Goal: Task Accomplishment & Management: Manage account settings

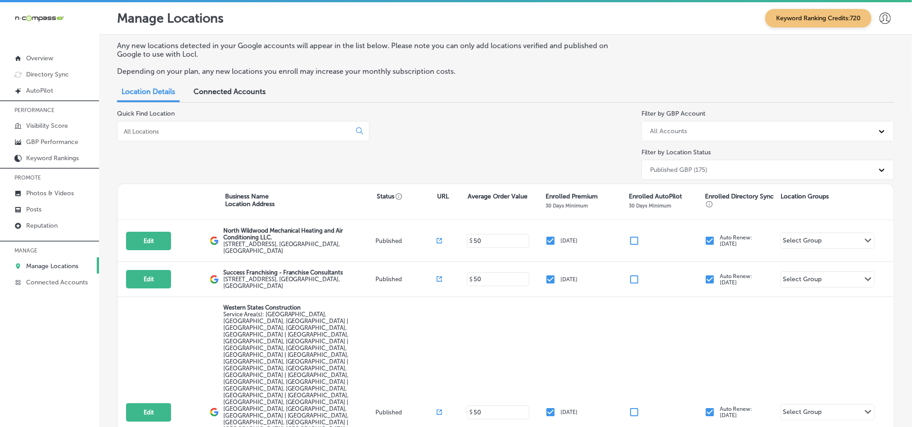
click at [196, 134] on input at bounding box center [236, 131] width 226 height 8
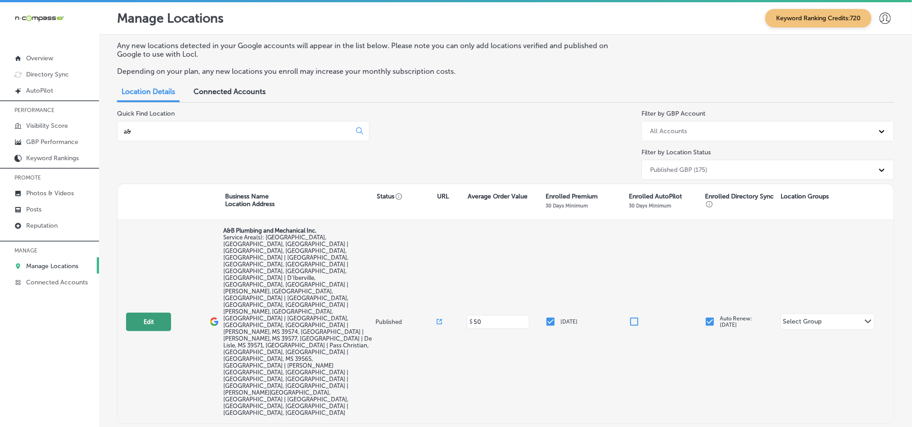
type input "a&"
click at [144, 313] on button "Edit" at bounding box center [148, 322] width 45 height 18
select select "US"
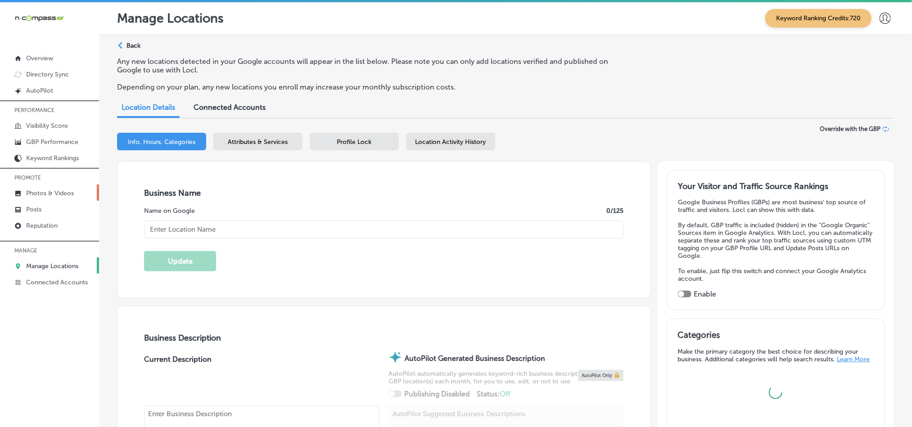
type input "A&B Plumbing and Mechanical Inc."
type textarea "A&B Plumbing and Mechanical Inc. , located in [GEOGRAPHIC_DATA], [GEOGRAPHIC_DA…"
checkbox input "false"
type input "[STREET_ADDRESS][PERSON_NAME]"
type input "Gulfport"
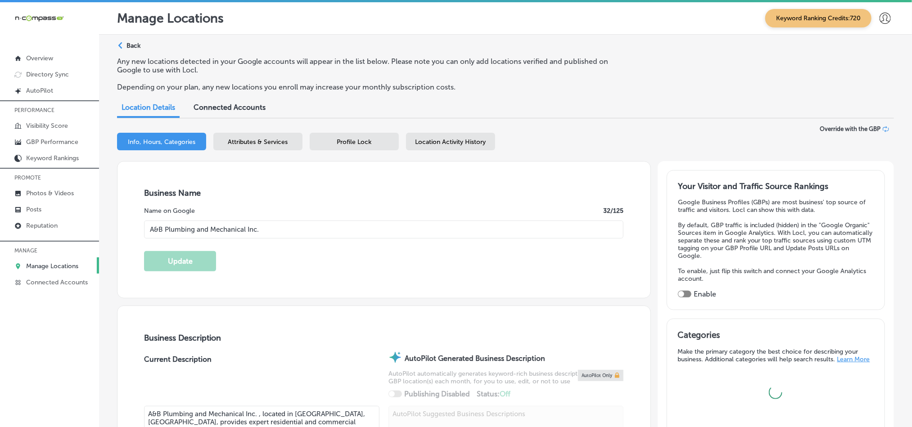
type input "39503"
type input "US"
type input "[URL][DOMAIN_NAME]"
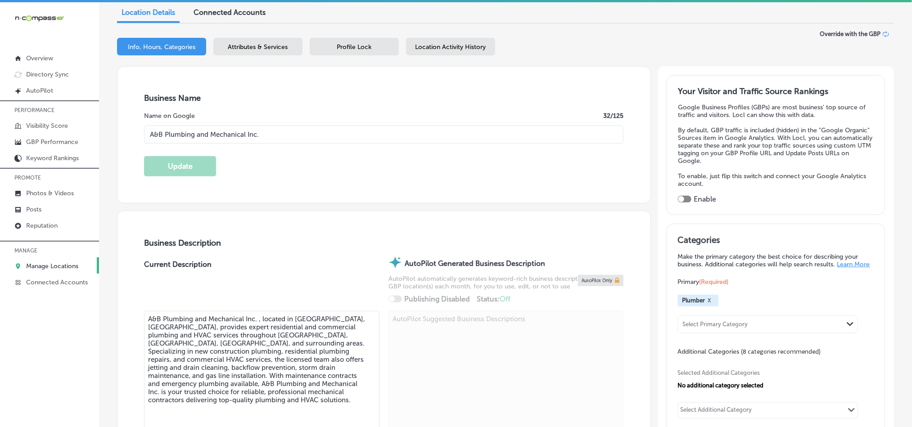
checkbox input "true"
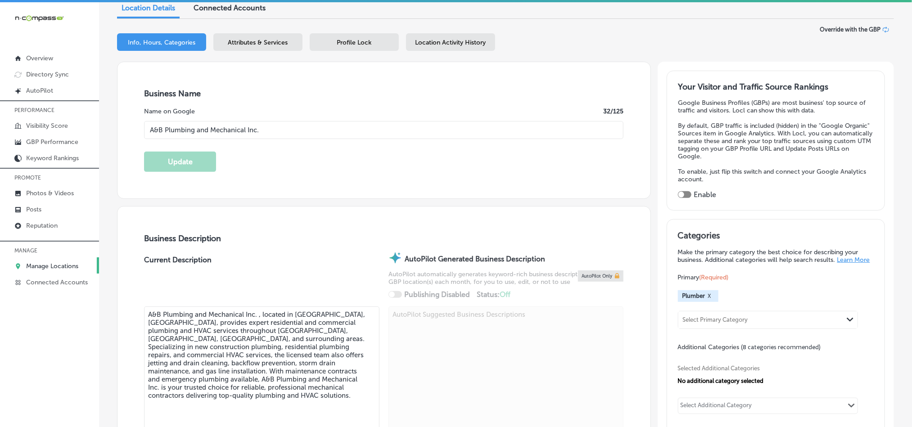
type input "[PHONE_NUMBER]"
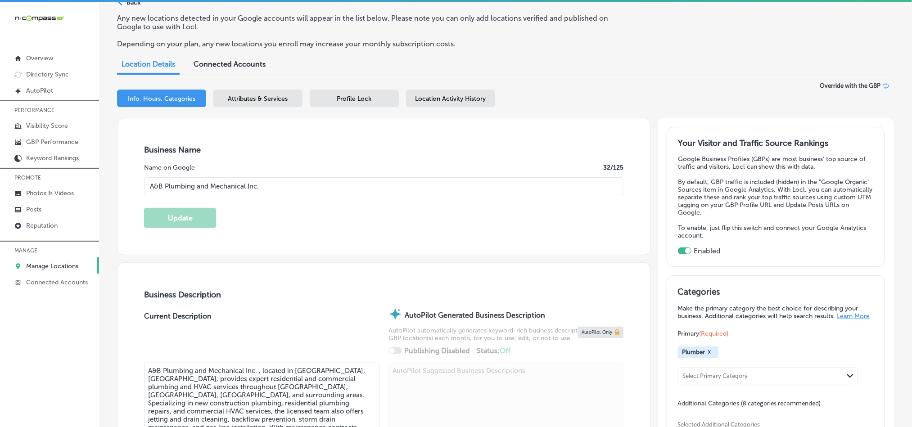
scroll to position [22, 0]
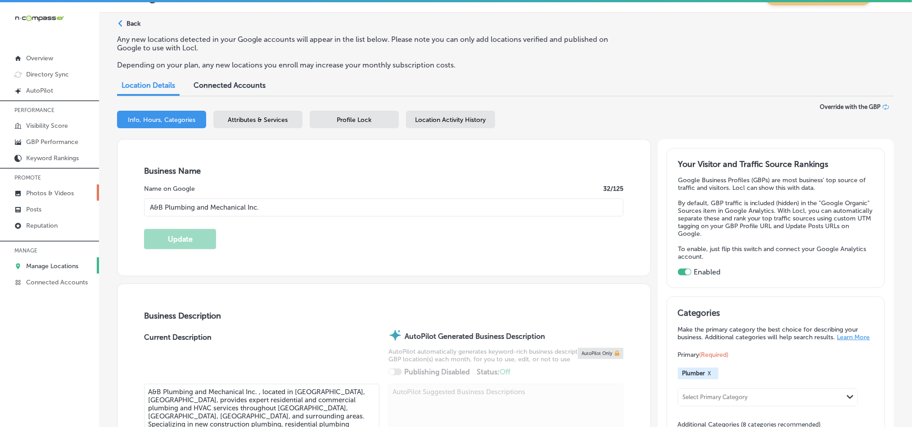
click at [54, 194] on p "Photos & Videos" at bounding box center [50, 193] width 48 height 8
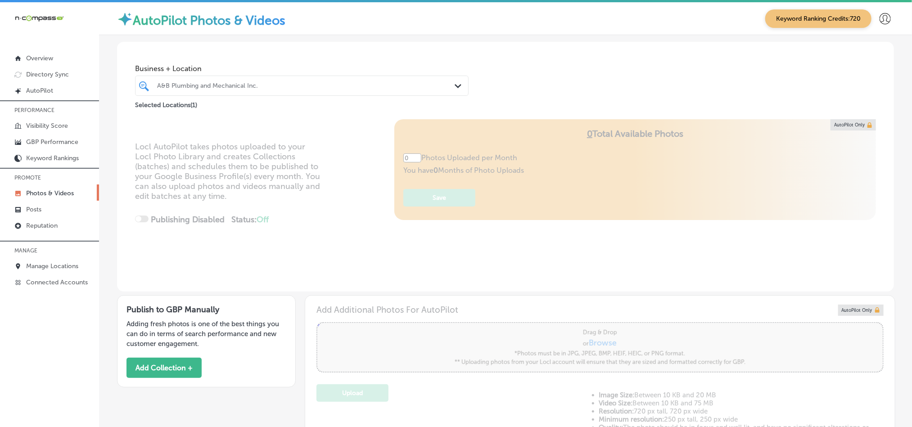
type input "5"
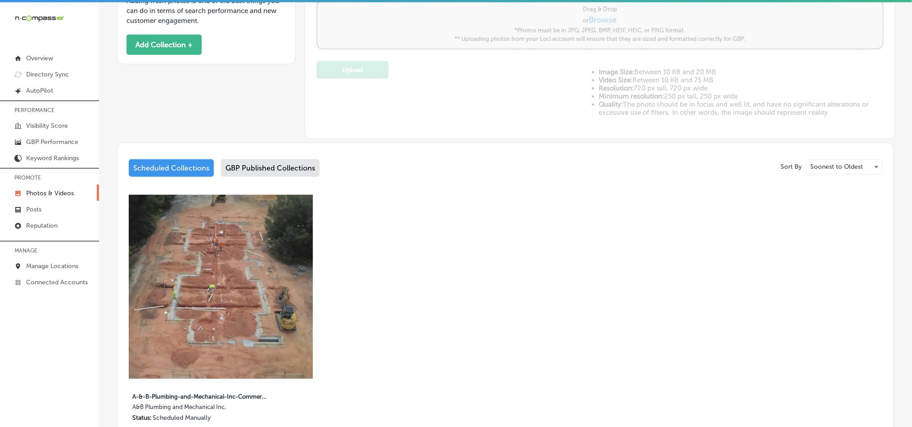
scroll to position [338, 0]
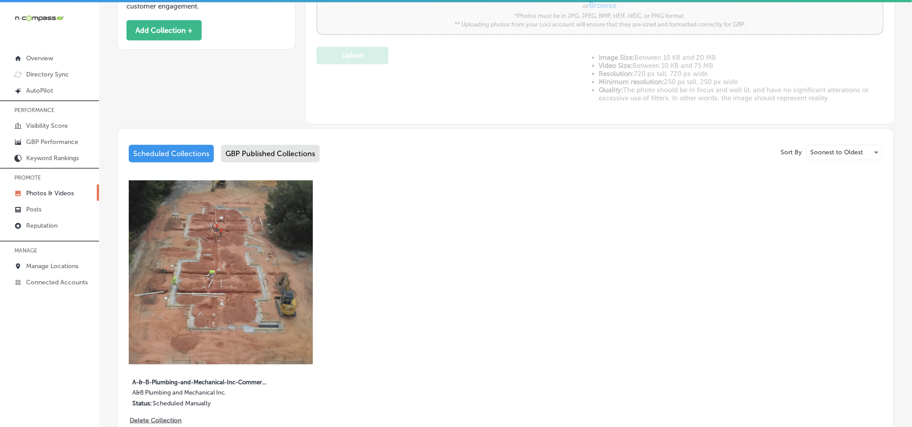
click at [273, 150] on div "GBP Published Collections" at bounding box center [270, 154] width 99 height 18
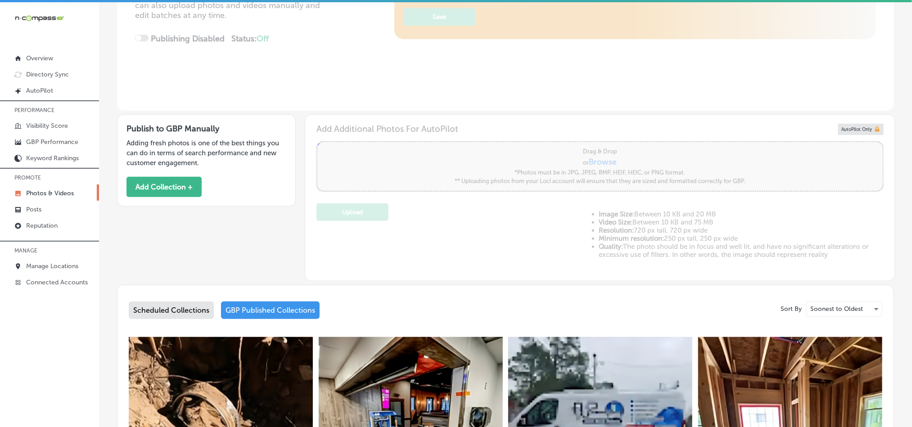
scroll to position [180, 0]
